Goal: Information Seeking & Learning: Learn about a topic

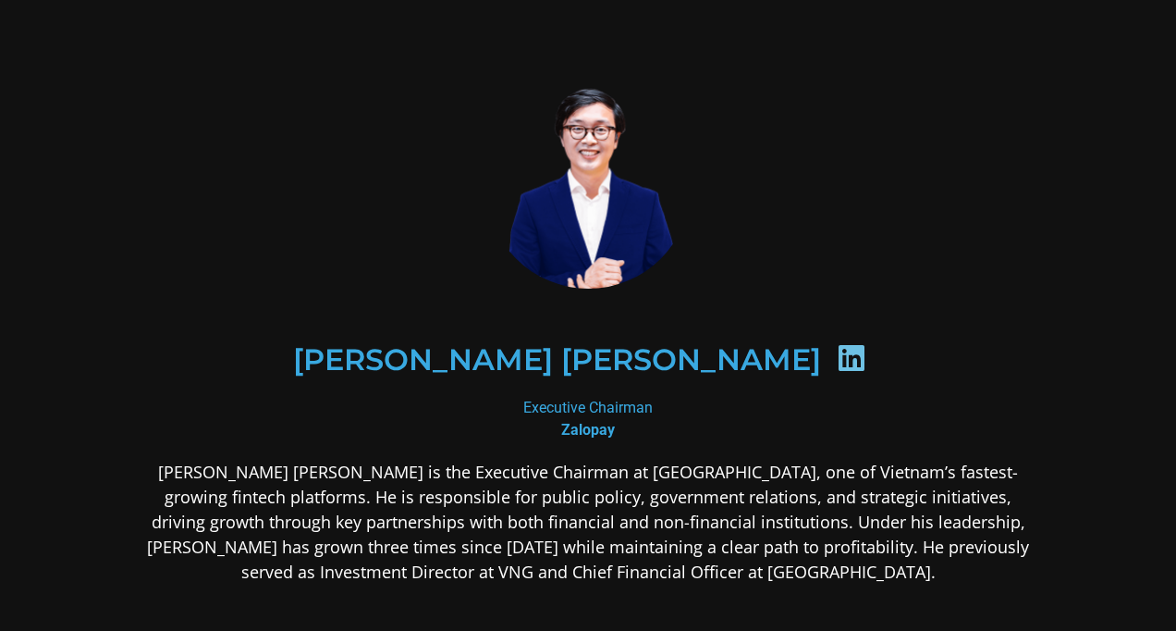
scroll to position [185, 0]
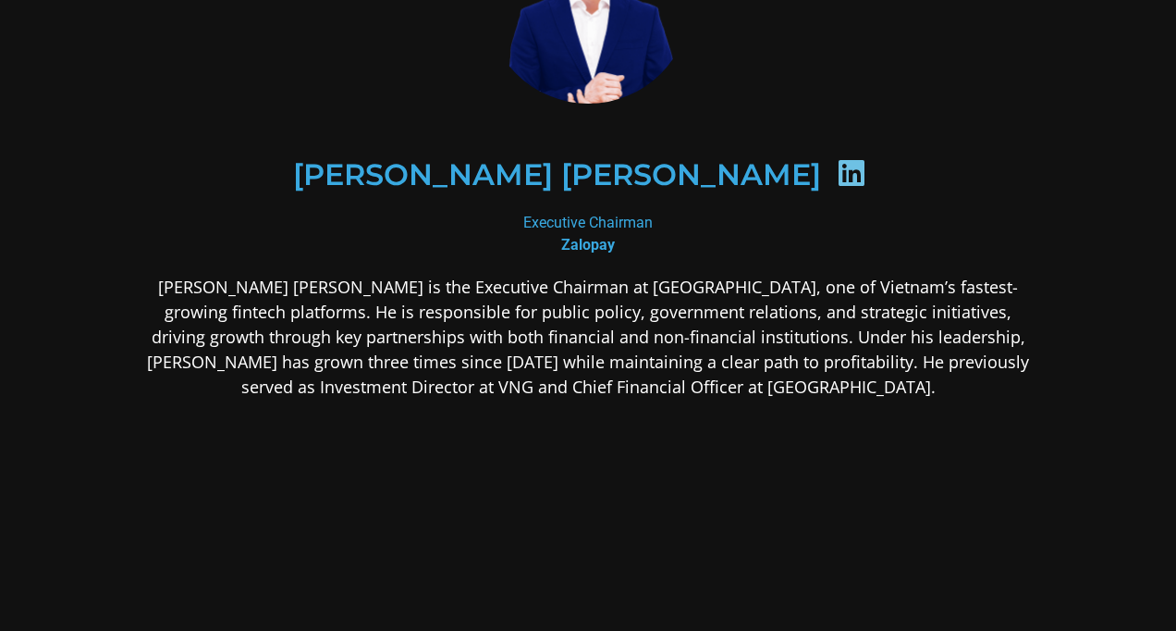
click at [645, 343] on p "[PERSON_NAME] [PERSON_NAME] is the Executive Chairman at [GEOGRAPHIC_DATA], one…" at bounding box center [588, 337] width 899 height 125
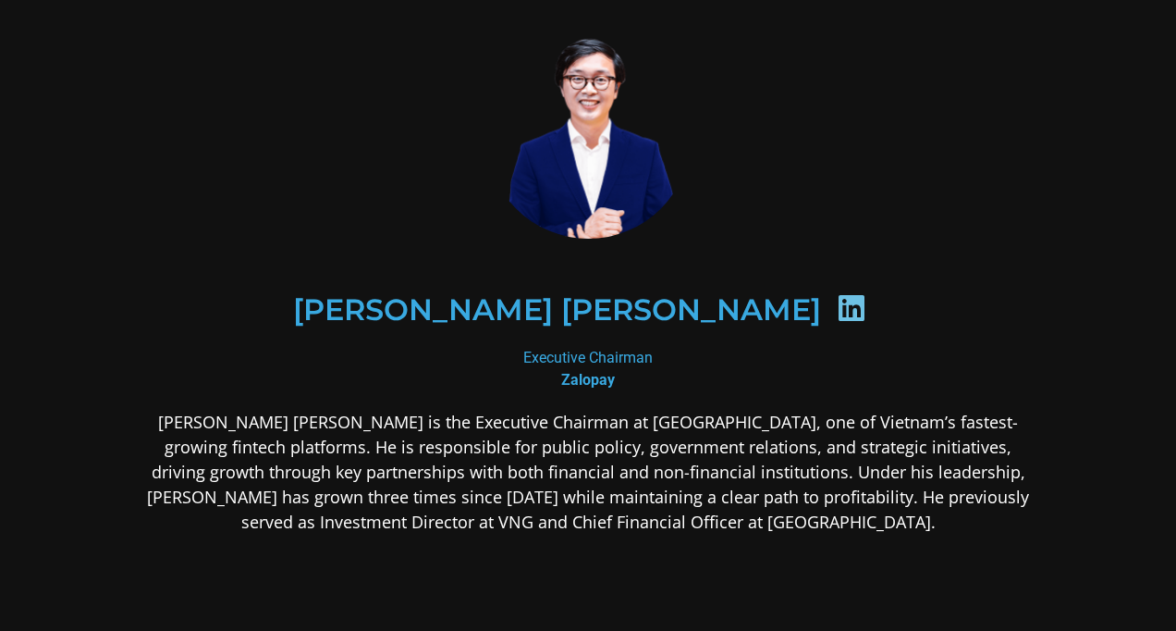
scroll to position [92, 0]
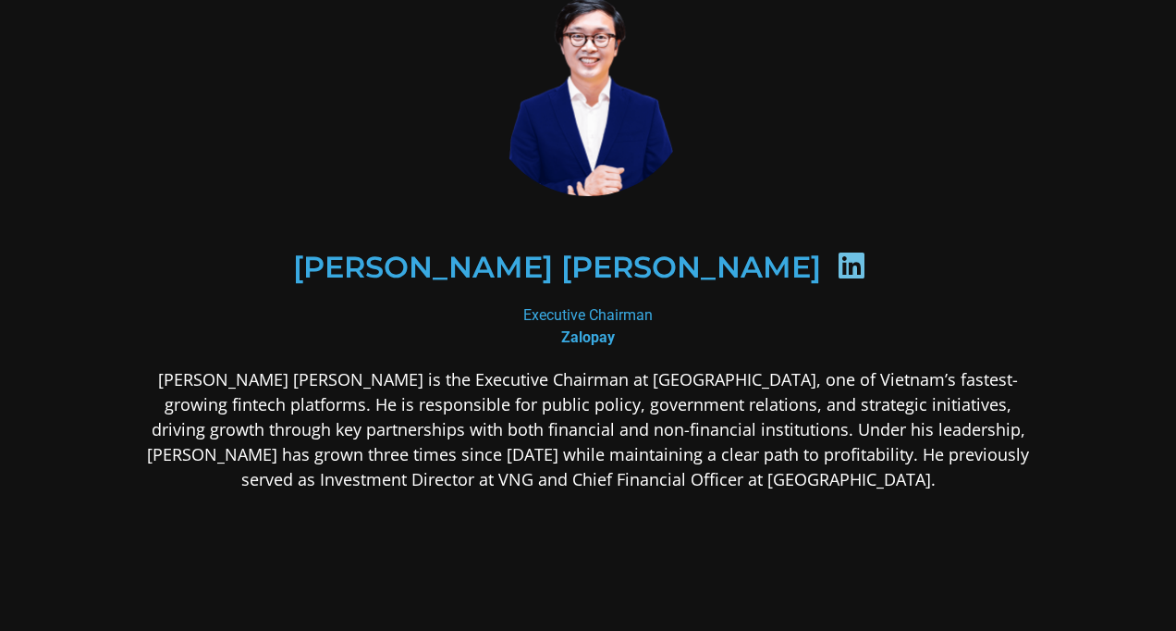
click at [634, 430] on p "[PERSON_NAME] [PERSON_NAME] is the Executive Chairman at [GEOGRAPHIC_DATA], one…" at bounding box center [588, 429] width 899 height 125
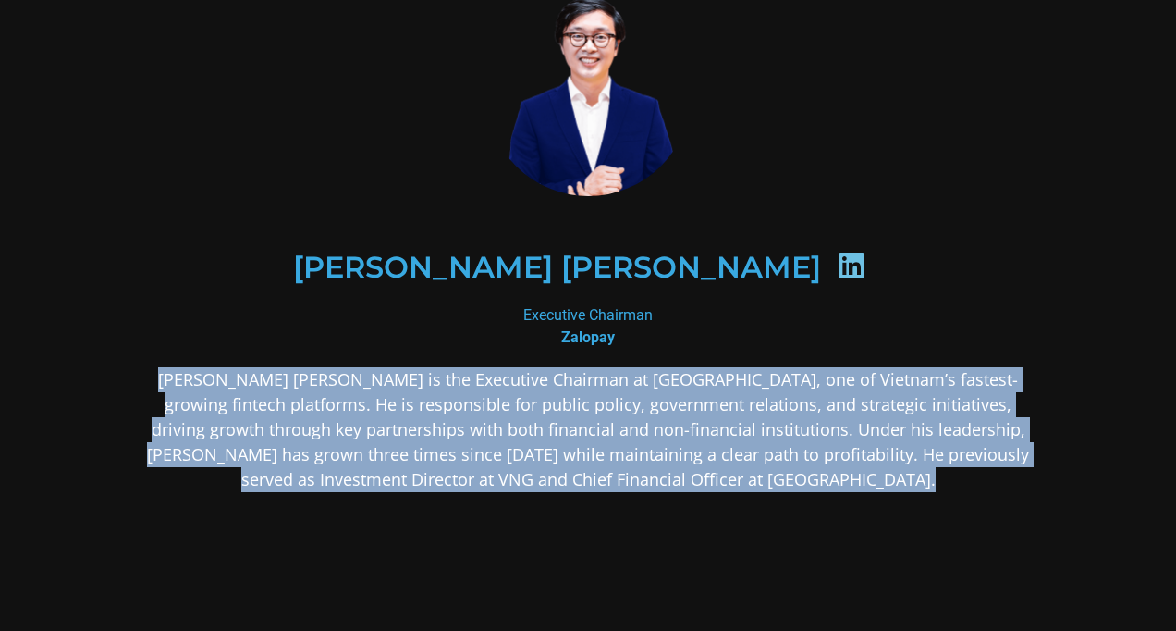
click at [634, 430] on p "[PERSON_NAME] [PERSON_NAME] is the Executive Chairman at [GEOGRAPHIC_DATA], one…" at bounding box center [588, 429] width 899 height 125
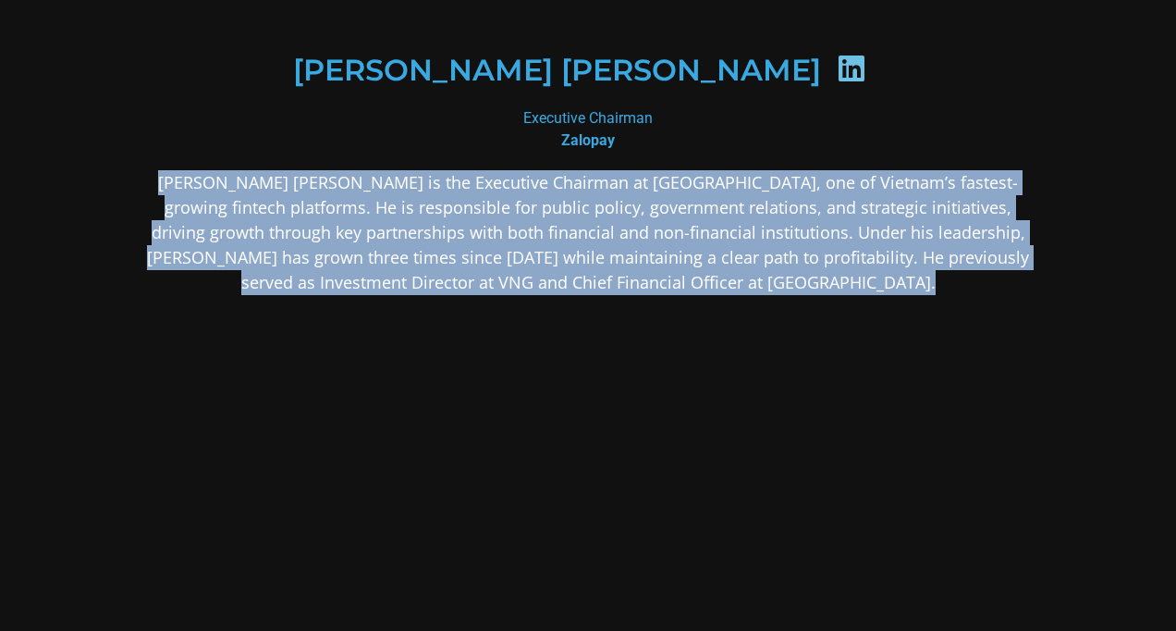
scroll to position [313, 0]
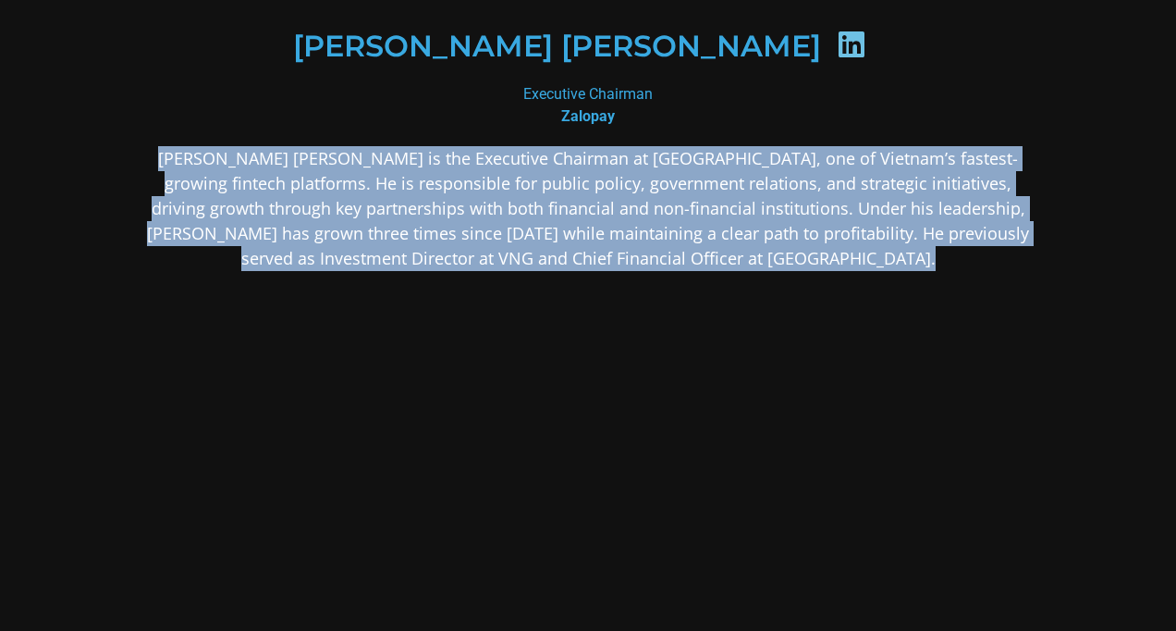
click at [633, 420] on div "[PERSON_NAME] [PERSON_NAME] is the Executive Chairman at [GEOGRAPHIC_DATA], one…" at bounding box center [588, 354] width 899 height 417
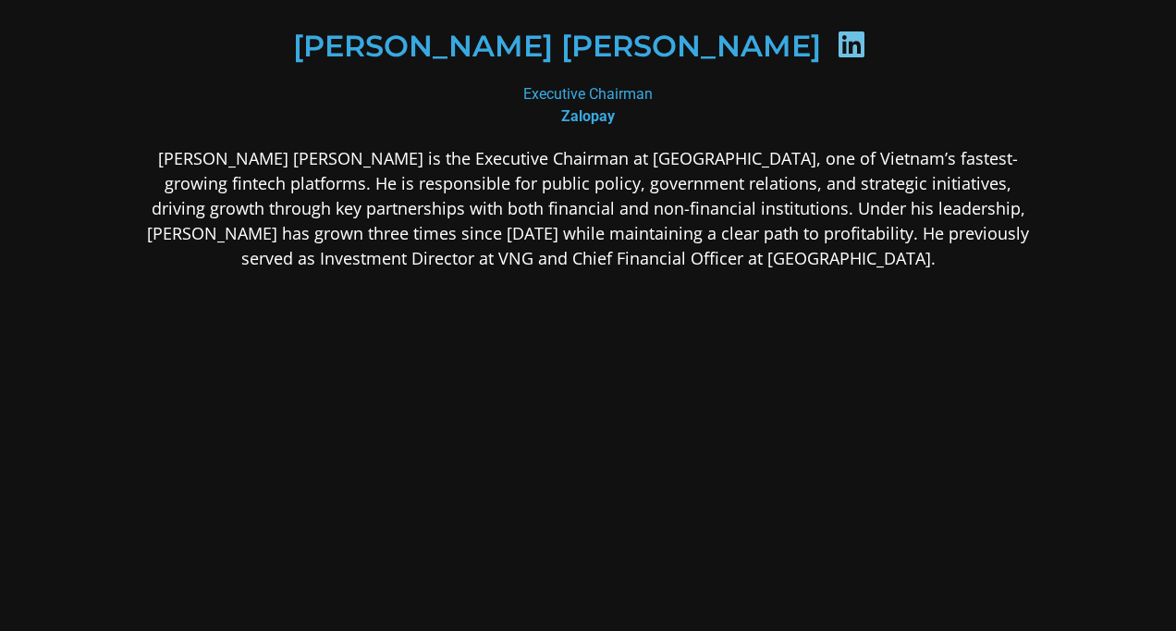
click at [607, 196] on p "[PERSON_NAME] [PERSON_NAME] is the Executive Chairman at [GEOGRAPHIC_DATA], one…" at bounding box center [588, 208] width 899 height 125
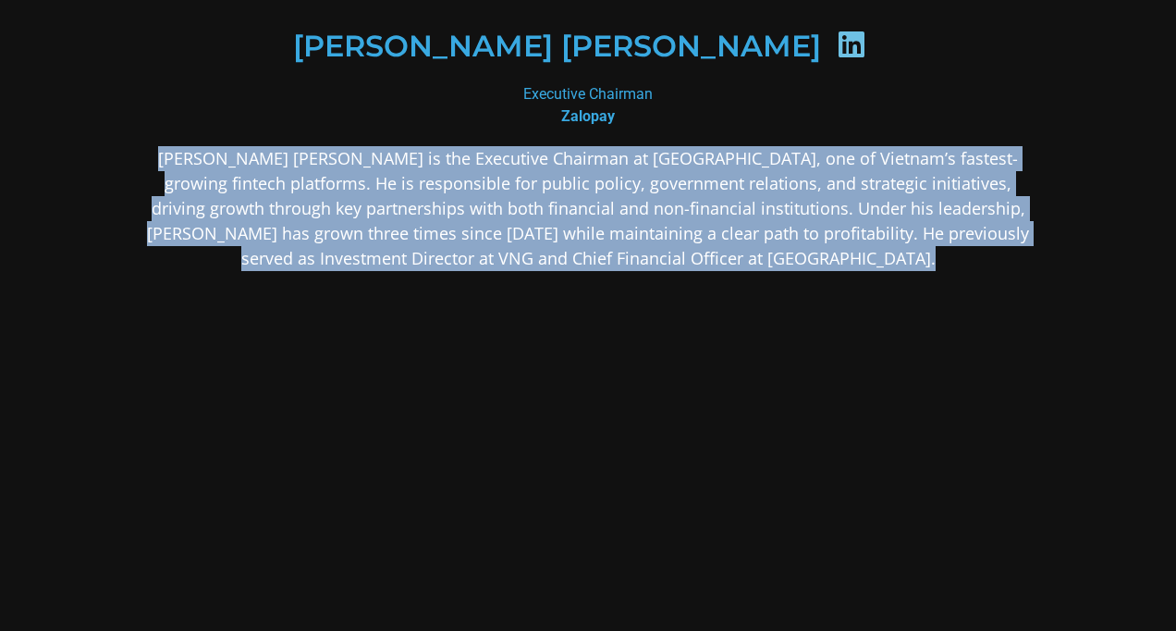
click at [607, 196] on p "[PERSON_NAME] [PERSON_NAME] is the Executive Chairman at [GEOGRAPHIC_DATA], one…" at bounding box center [588, 208] width 899 height 125
click at [671, 300] on div "[PERSON_NAME] [PERSON_NAME] is the Executive Chairman at [GEOGRAPHIC_DATA], one…" at bounding box center [588, 354] width 899 height 417
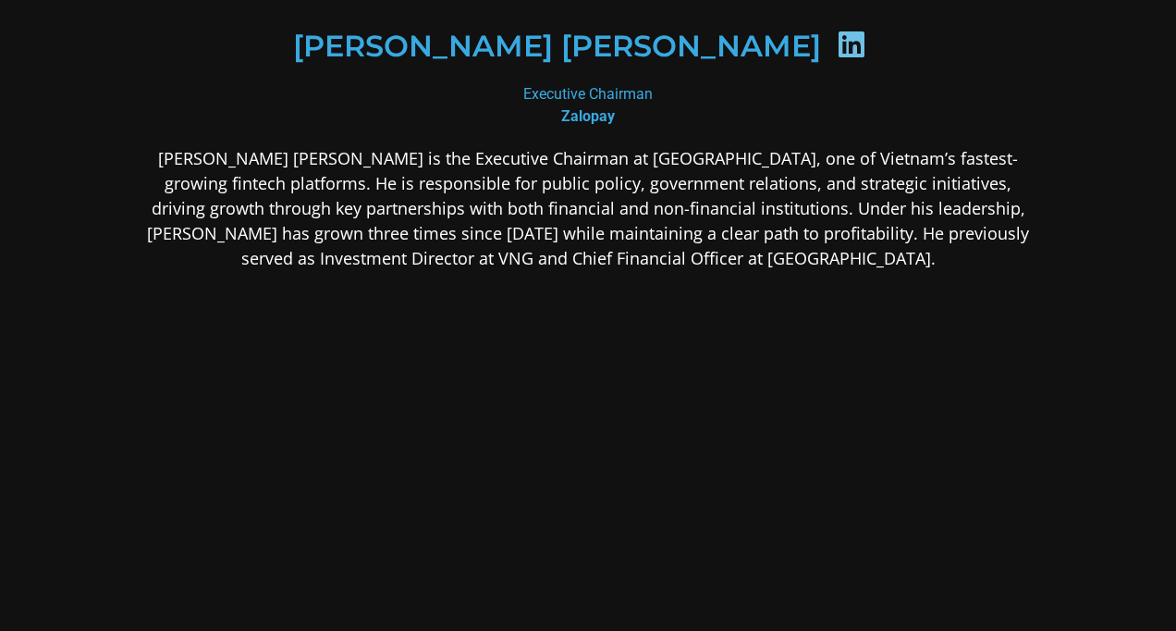
click at [649, 202] on p "[PERSON_NAME] [PERSON_NAME] is the Executive Chairman at [GEOGRAPHIC_DATA], one…" at bounding box center [588, 208] width 899 height 125
click at [649, 202] on body "[PERSON_NAME] [PERSON_NAME] Executive Chairman Zalopay [PERSON_NAME] [PERSON_NA…" at bounding box center [588, 315] width 1176 height 631
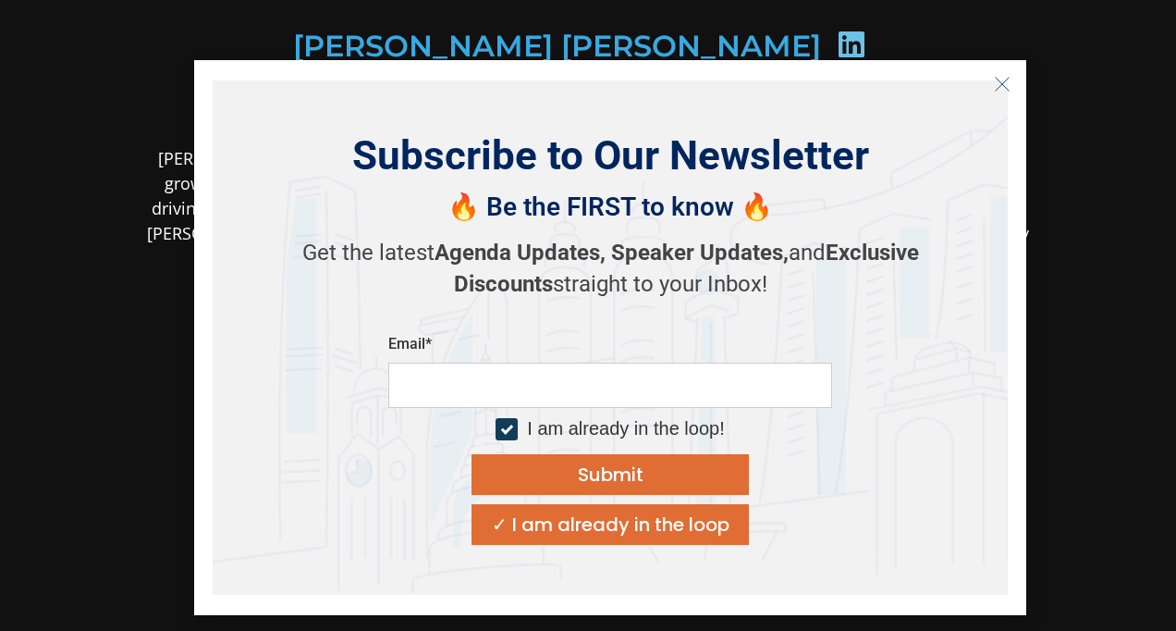
click at [1017, 76] on div "Subscribe to Our Newsletter 🔥 Be the FIRST to know 🔥 Get the latest Agenda Upda…" at bounding box center [610, 337] width 832 height 555
click at [999, 80] on icon "Close" at bounding box center [1002, 84] width 17 height 17
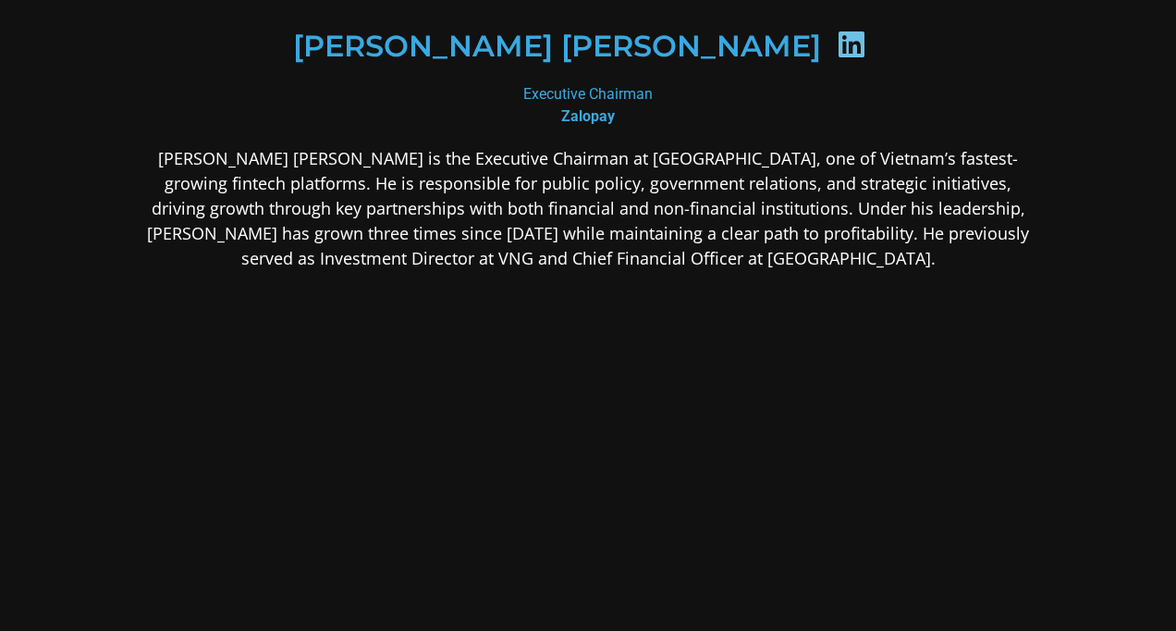
click at [616, 253] on p "[PERSON_NAME] [PERSON_NAME] is the Executive Chairman at [GEOGRAPHIC_DATA], one…" at bounding box center [588, 208] width 899 height 125
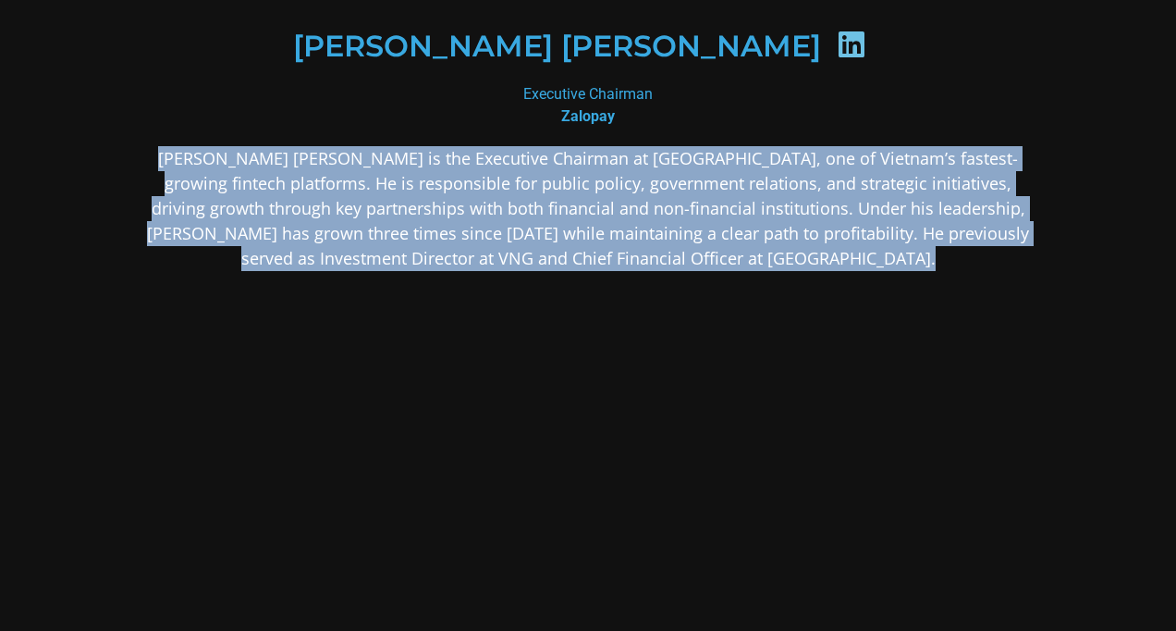
click at [616, 253] on p "[PERSON_NAME] [PERSON_NAME] is the Executive Chairman at [GEOGRAPHIC_DATA], one…" at bounding box center [588, 208] width 899 height 125
copy div "[PERSON_NAME] [PERSON_NAME] is the Executive Chairman at [GEOGRAPHIC_DATA], one…"
click at [847, 184] on p "[PERSON_NAME] [PERSON_NAME] is the Executive Chairman at [GEOGRAPHIC_DATA], one…" at bounding box center [588, 208] width 899 height 125
